Goal: Navigation & Orientation: Find specific page/section

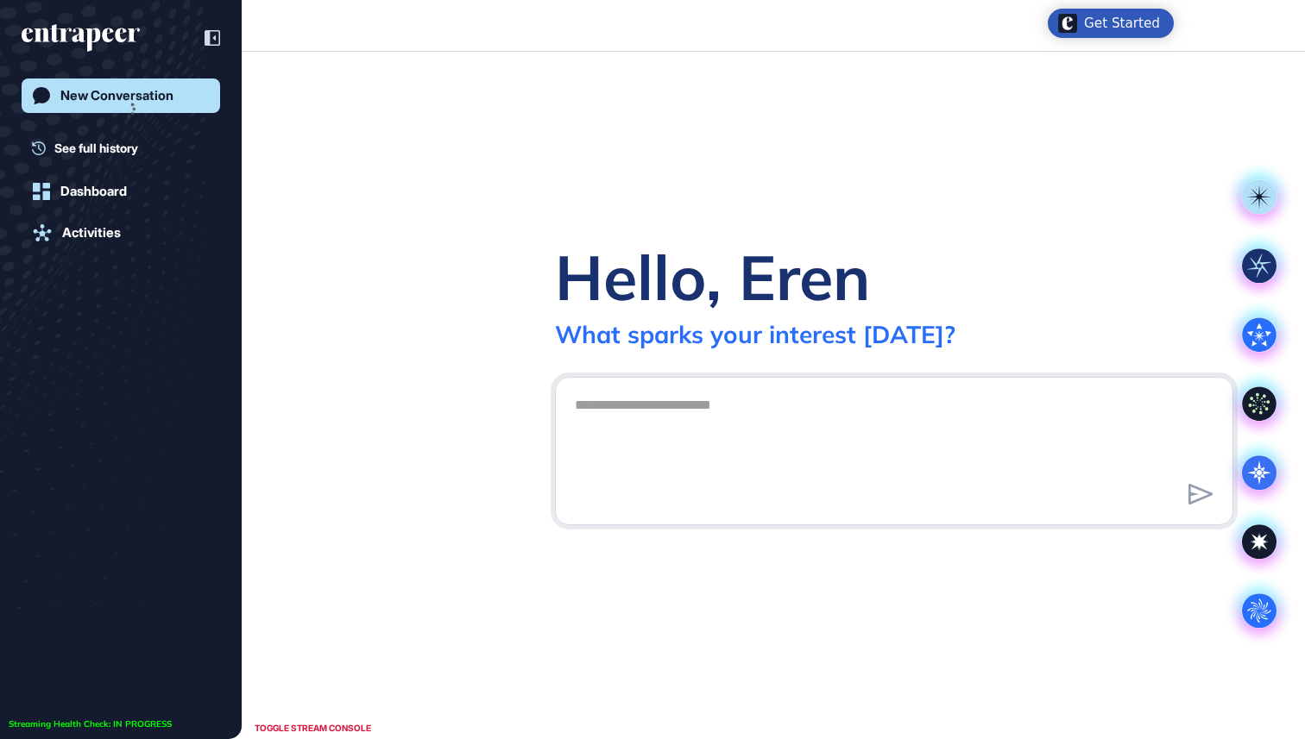
scroll to position [1, 1]
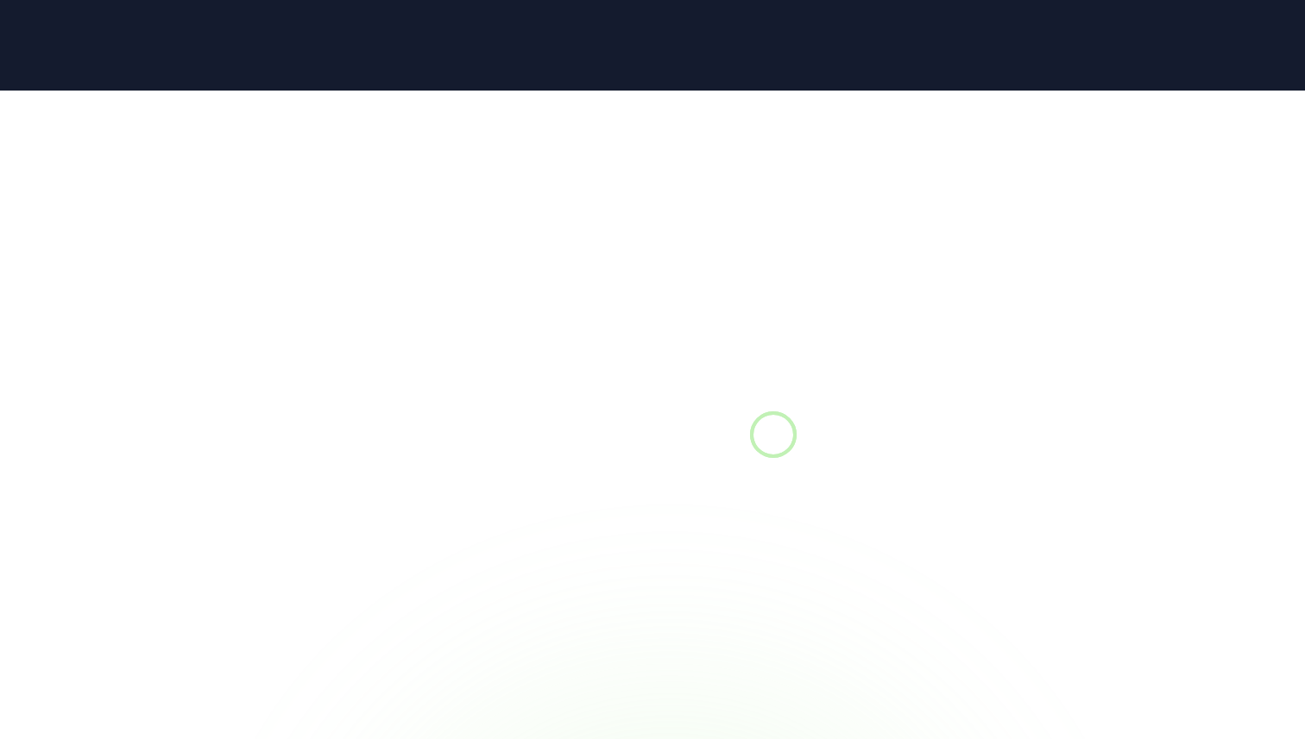
scroll to position [1, 1]
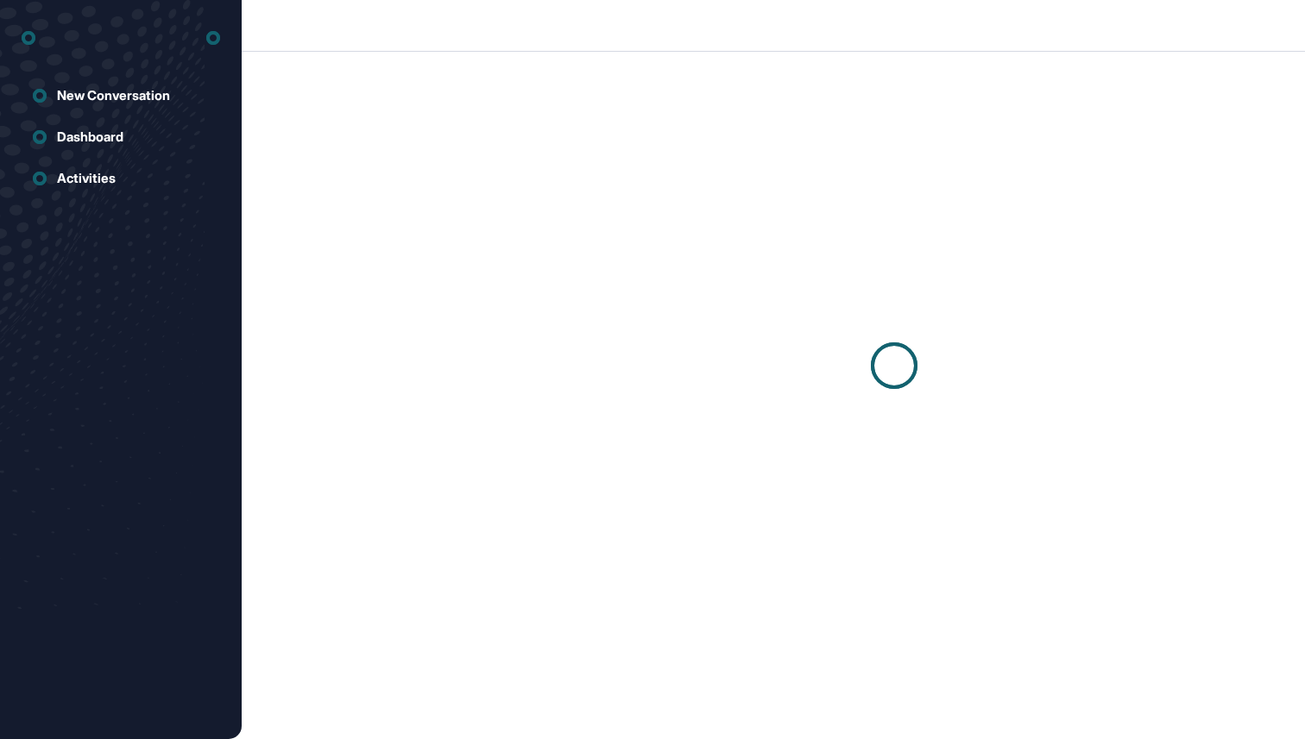
scroll to position [1, 1]
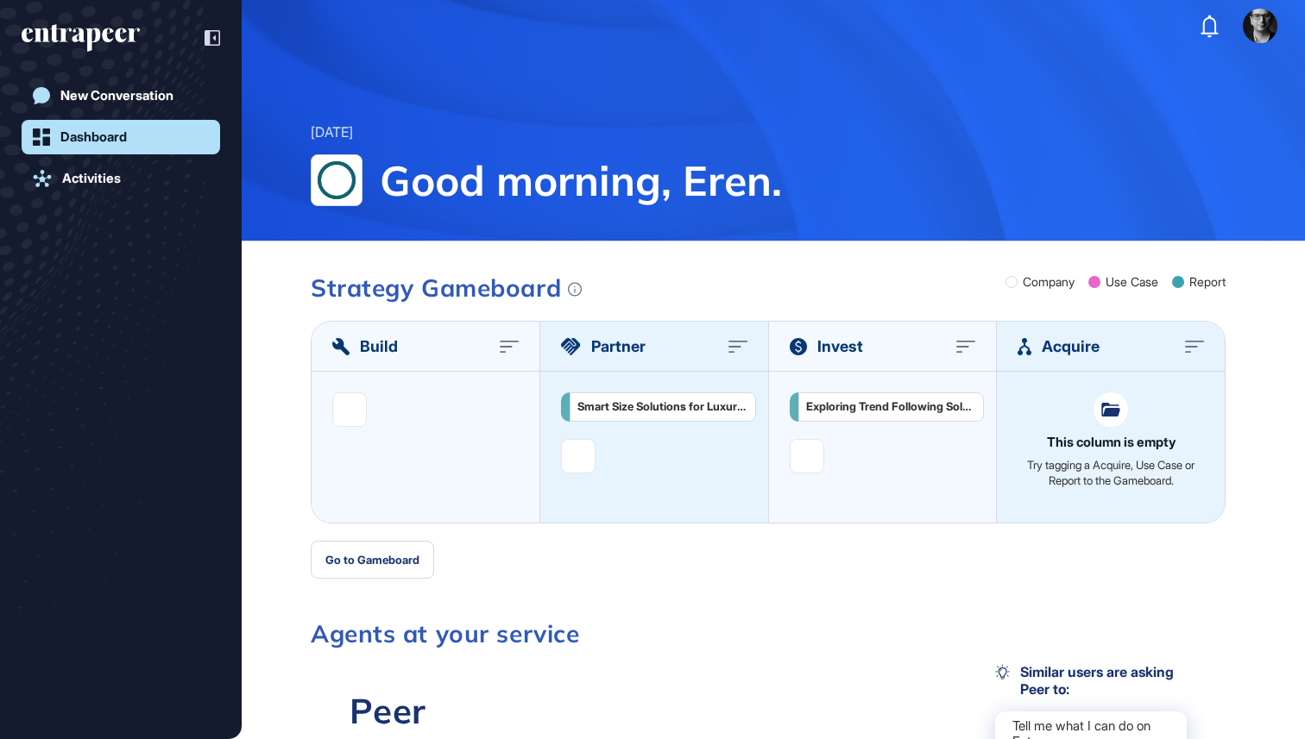
scroll to position [1, 1]
